Goal: Use online tool/utility

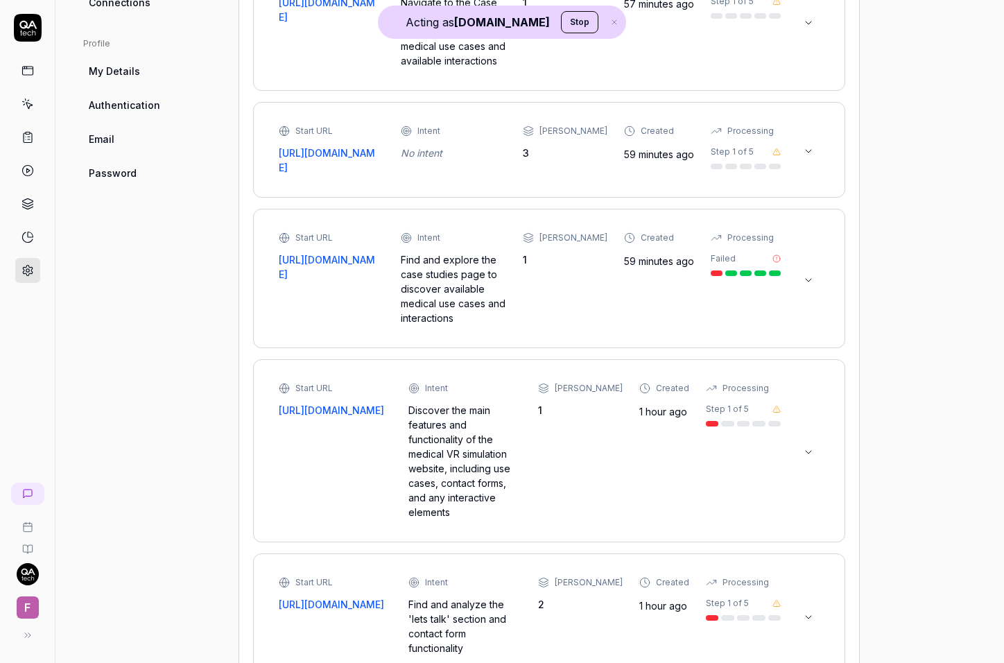
scroll to position [769, 0]
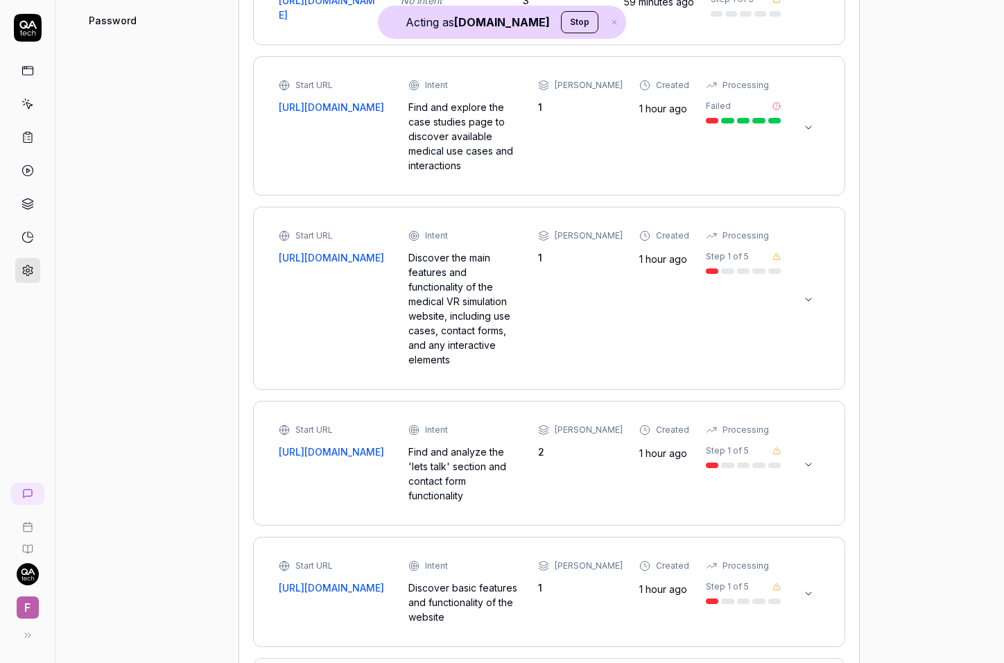
type textarea "*"
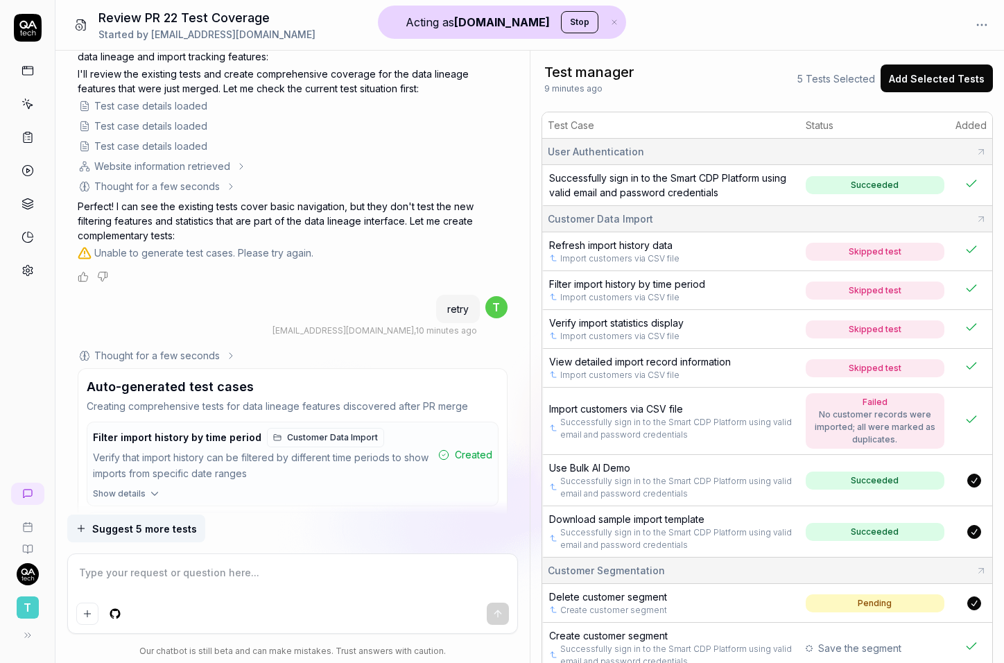
scroll to position [2650, 0]
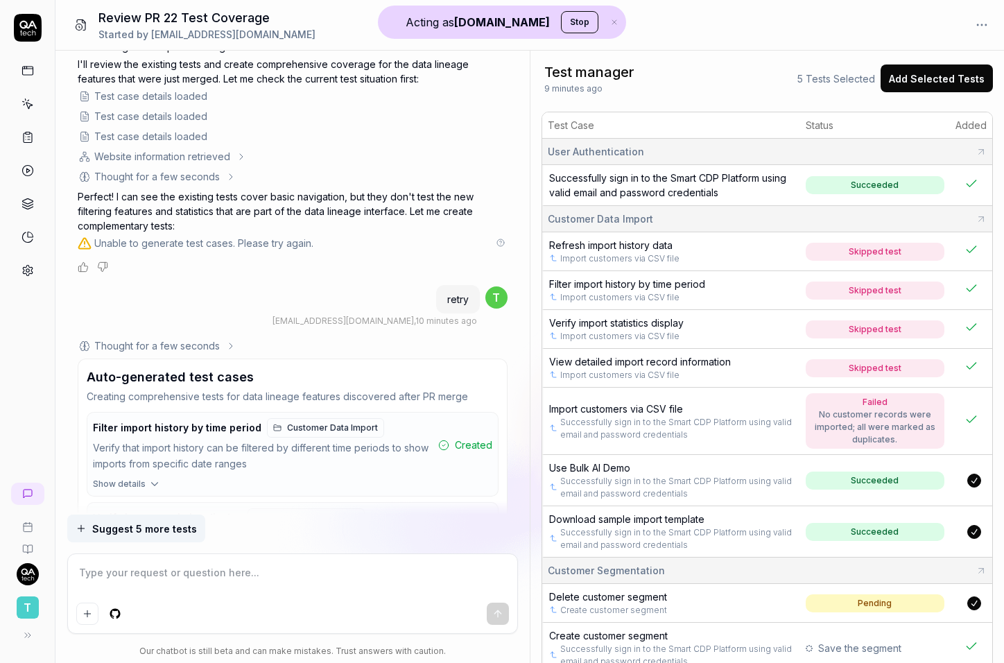
click at [499, 247] on button at bounding box center [501, 243] width 14 height 14
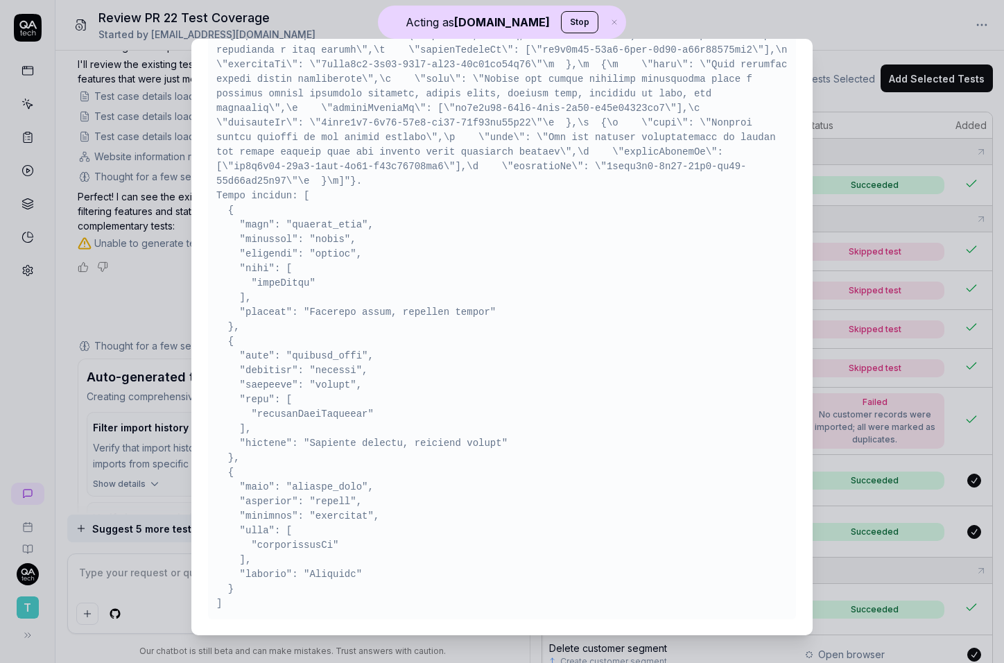
scroll to position [11, 0]
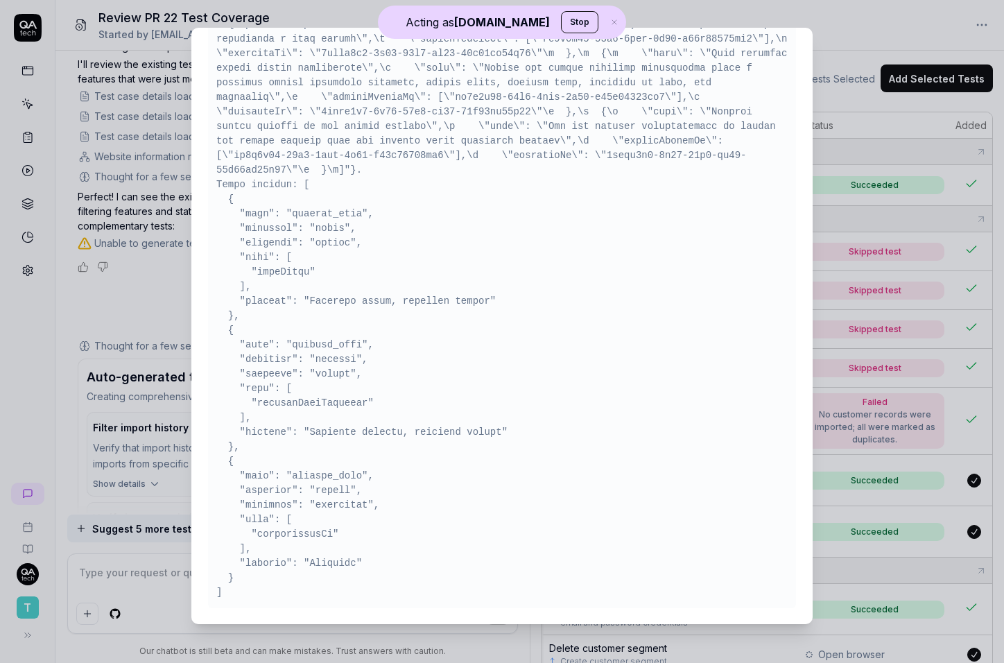
click at [169, 330] on div "​ Tool: suggest-test-cases Test cases generated successfully Super Admin Only T…" at bounding box center [502, 326] width 677 height 630
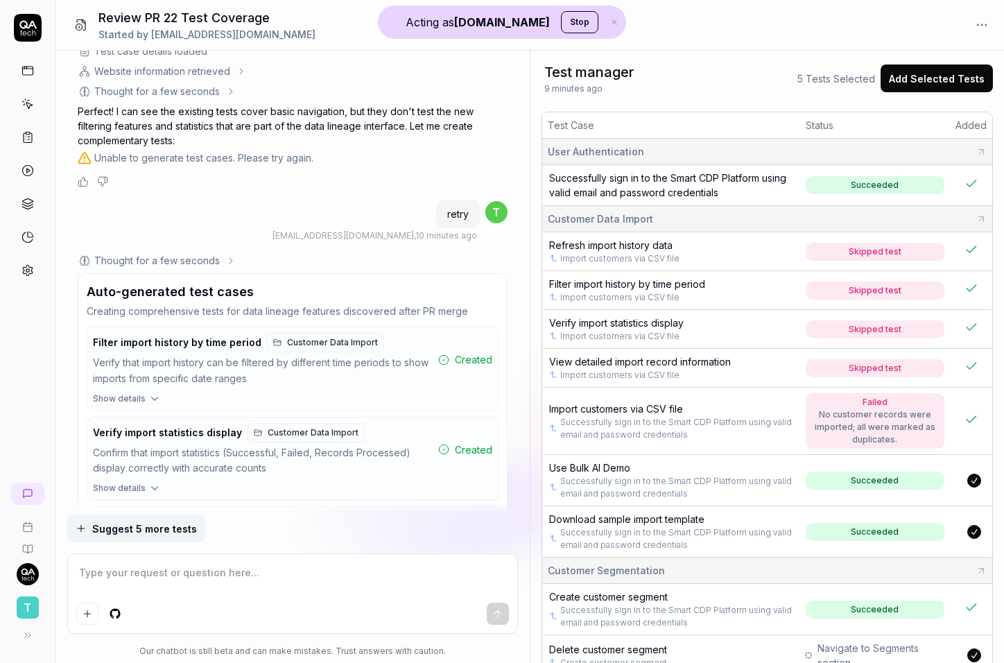
scroll to position [2674, 0]
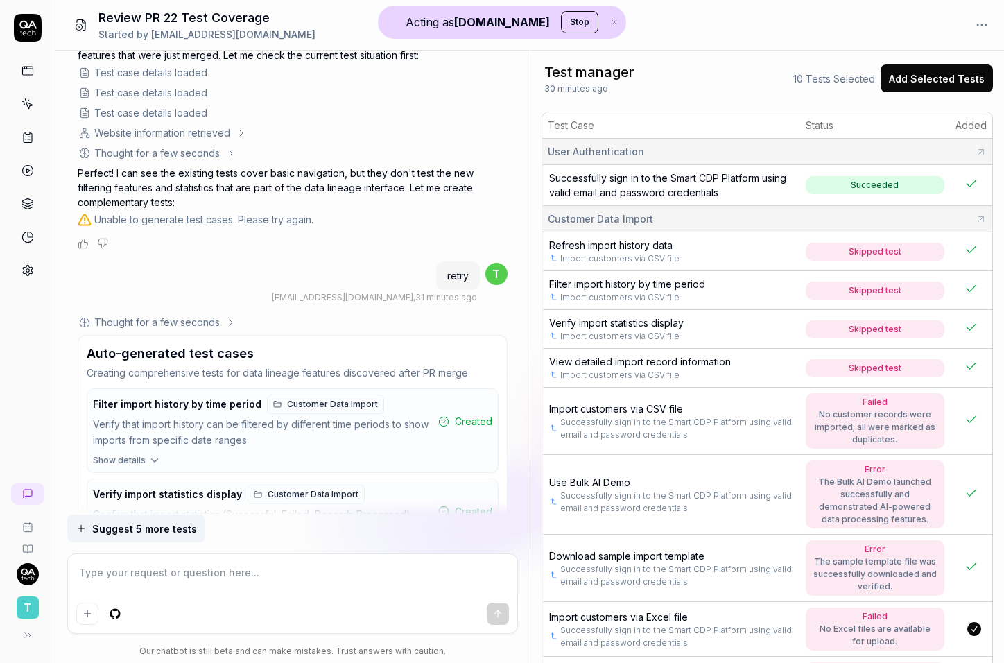
type textarea "*"
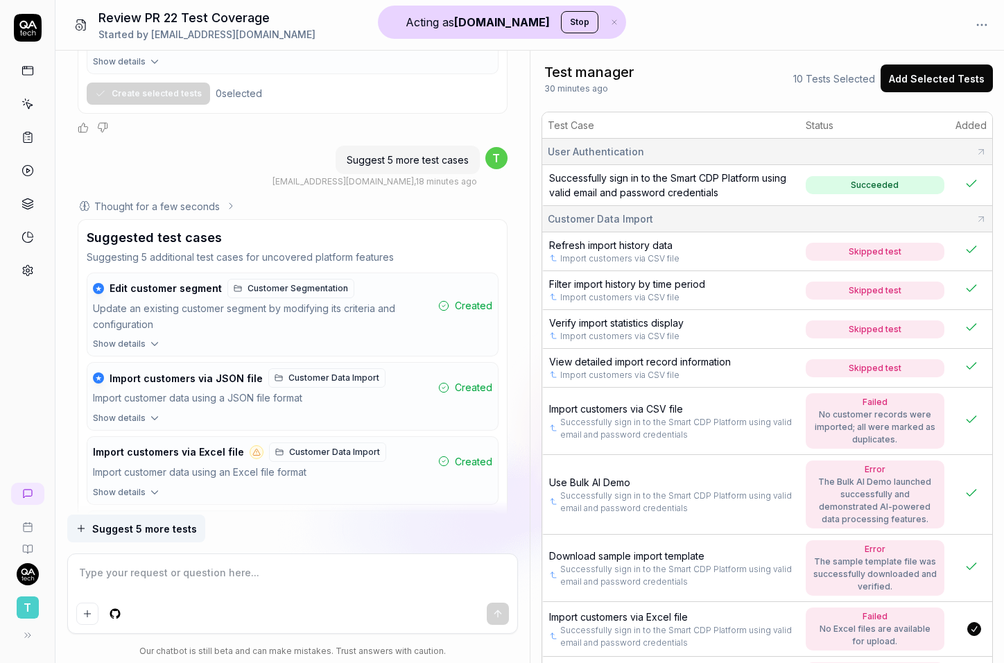
scroll to position [5326, 0]
